Goal: Navigation & Orientation: Find specific page/section

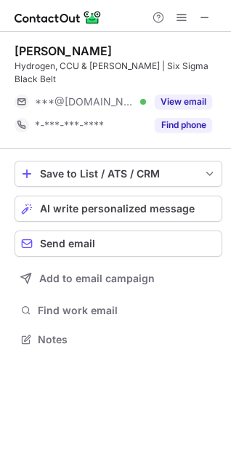
scroll to position [316, 231]
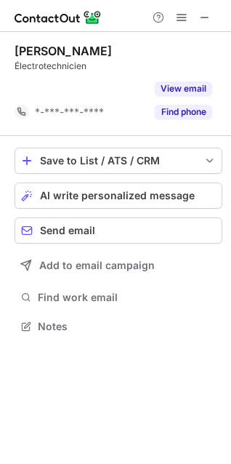
scroll to position [293, 231]
